Goal: Ask a question

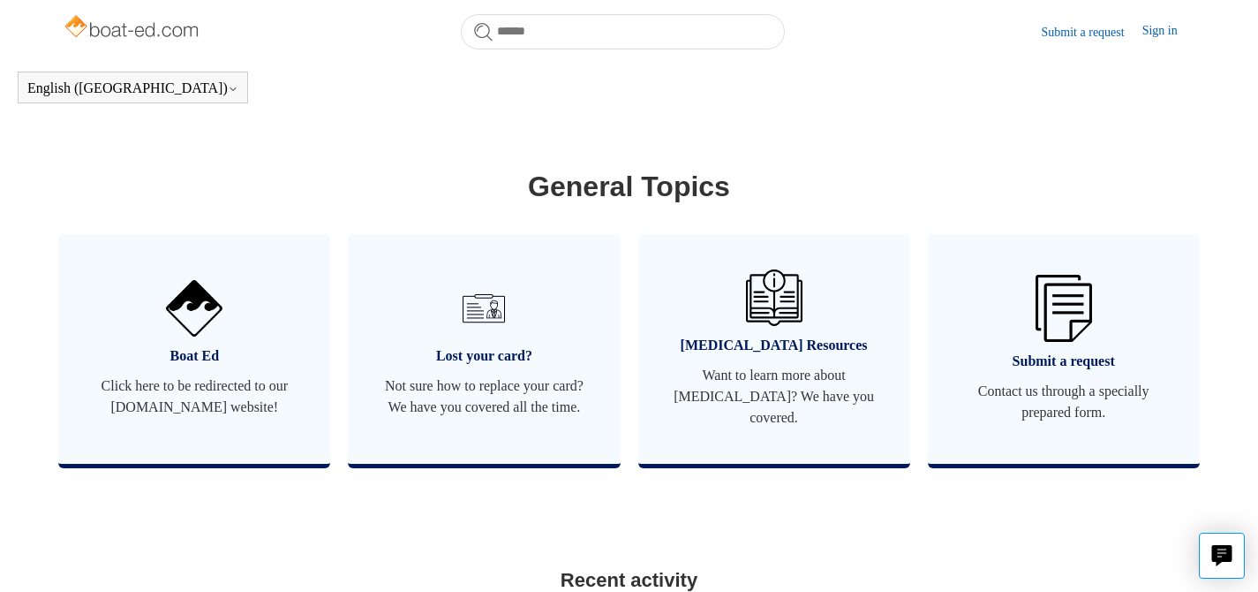
scroll to position [964, 0]
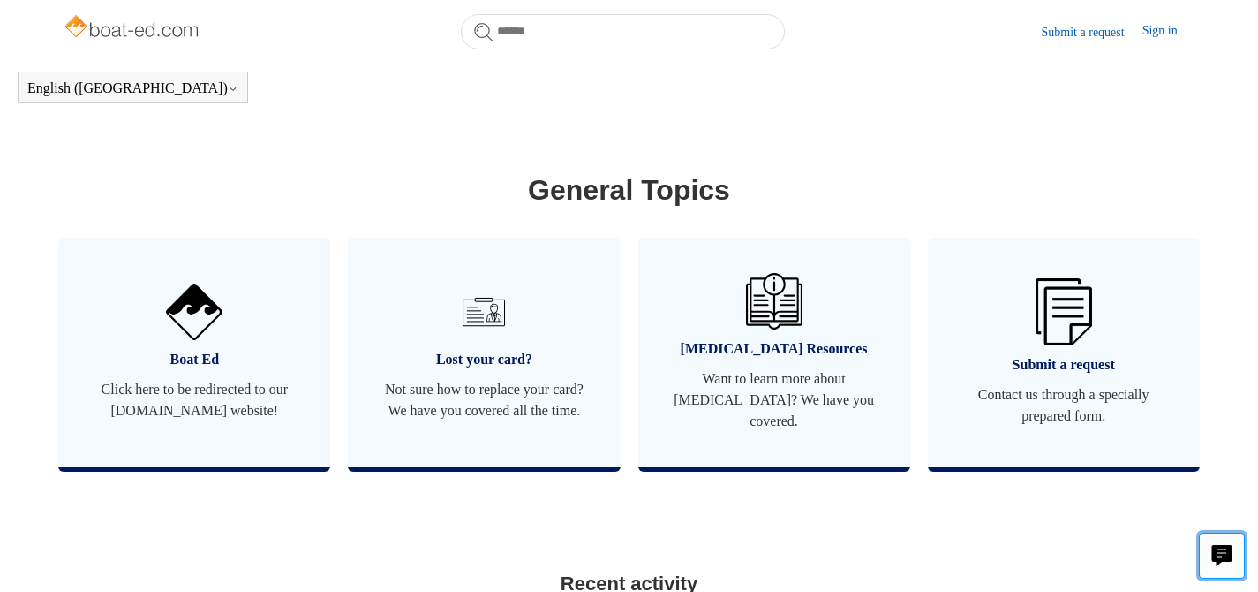
click at [1214, 548] on icon "Live chat" at bounding box center [1223, 553] width 20 height 17
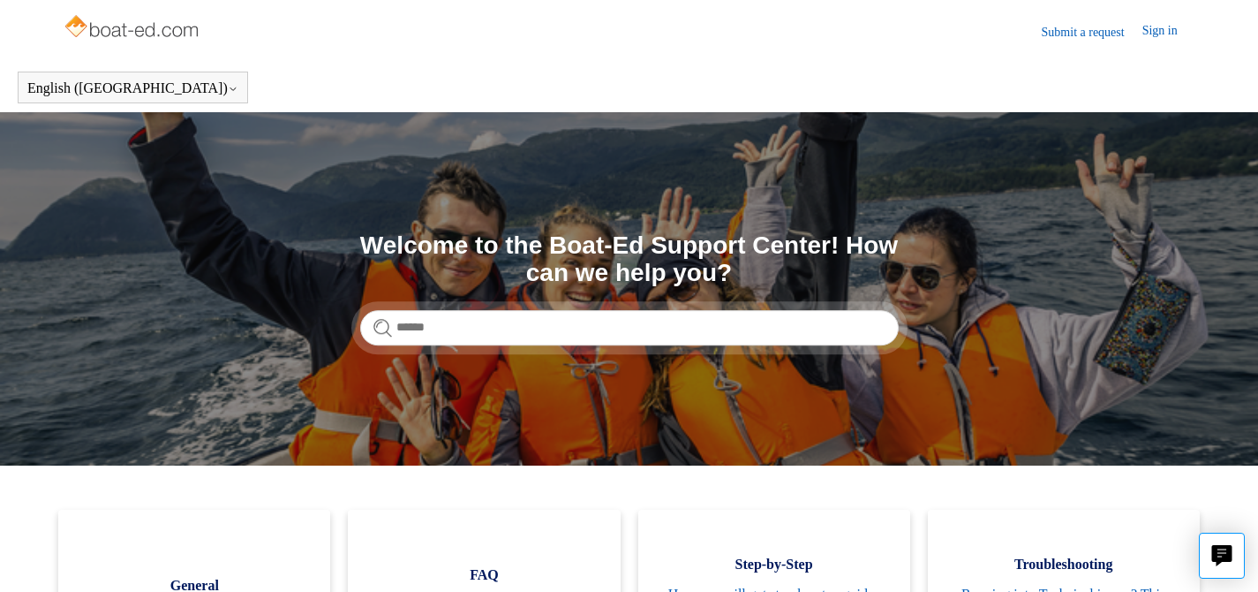
click at [655, 148] on section "Search Welcome to the Boat-Ed Support Center! How can we help you?" at bounding box center [629, 288] width 1258 height 353
click at [1112, 149] on section "Search Welcome to the Boat-Ed Support Center! How can we help you?" at bounding box center [629, 288] width 1258 height 353
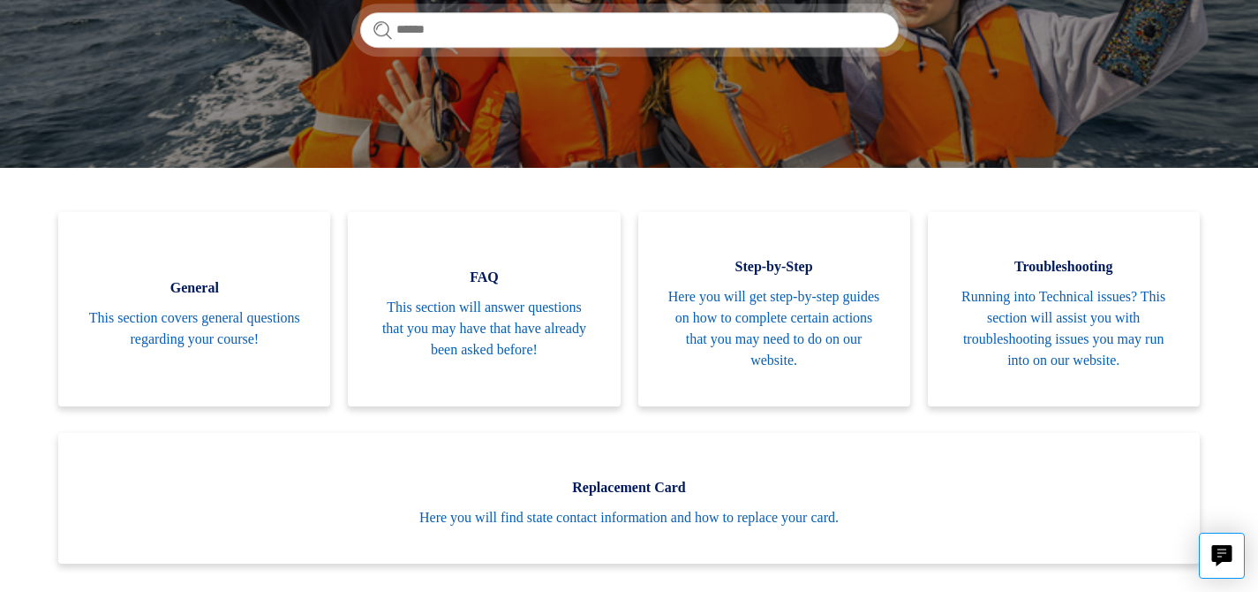
scroll to position [319, 0]
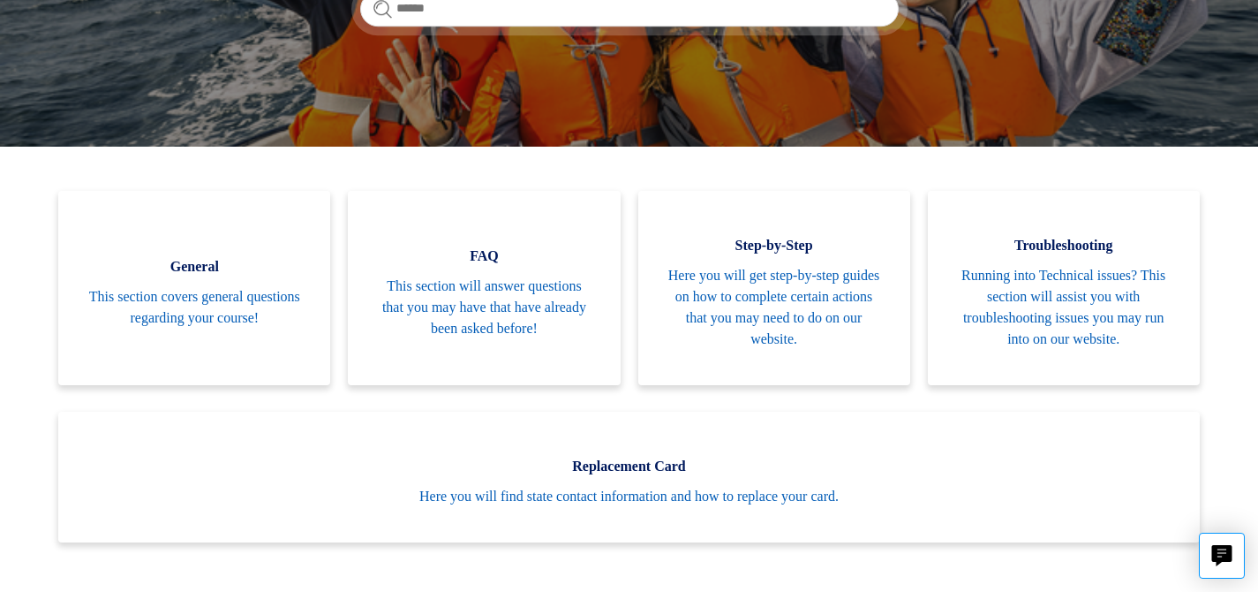
click at [1221, 560] on icon "Live chat" at bounding box center [1220, 561] width 7 height 9
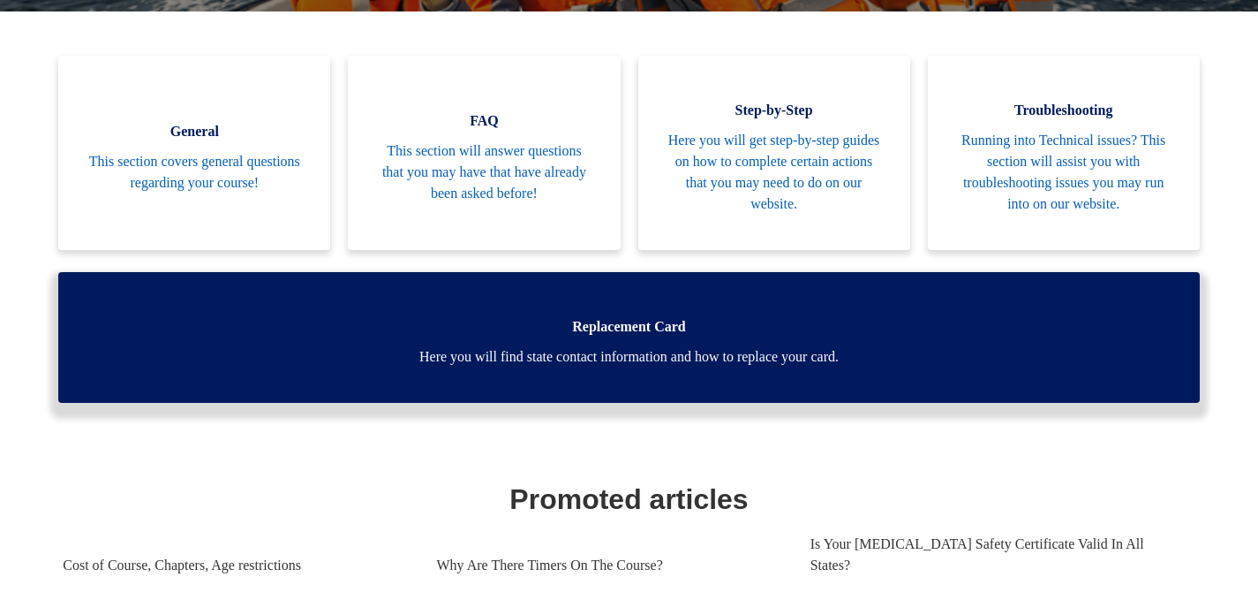
scroll to position [0, 0]
